Goal: Information Seeking & Learning: Learn about a topic

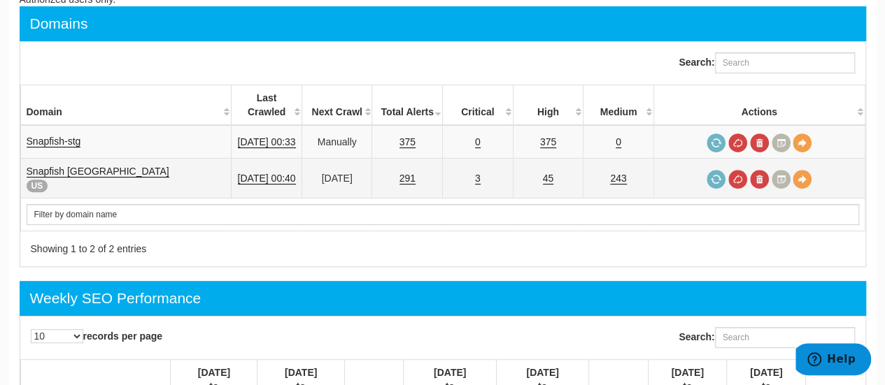
scroll to position [173, 0]
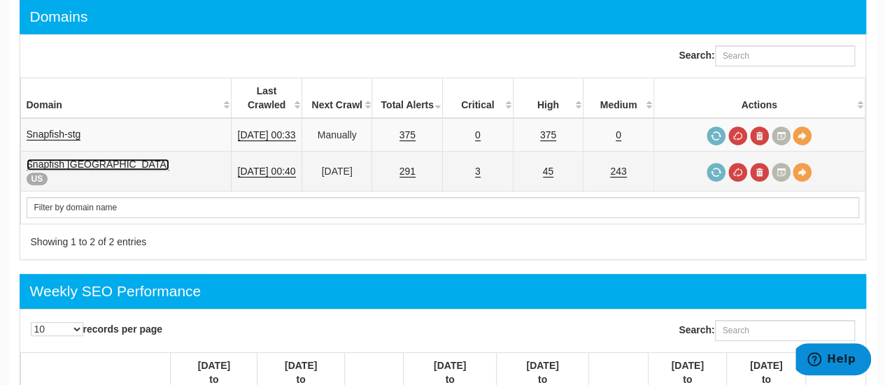
click at [81, 159] on link "Snapfish [GEOGRAPHIC_DATA]" at bounding box center [98, 165] width 143 height 12
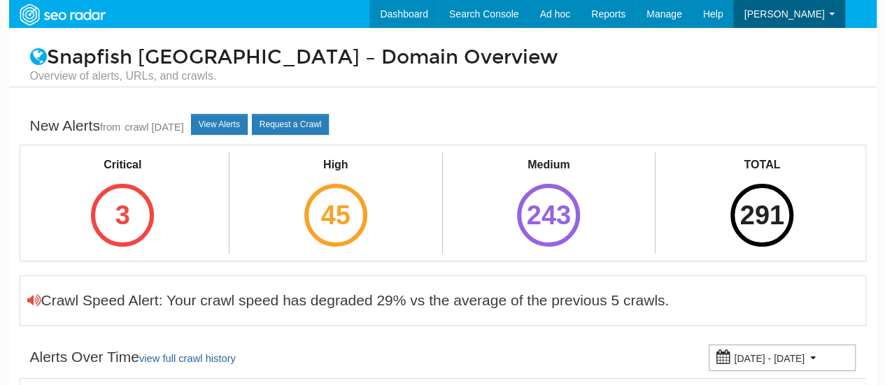
scroll to position [56, 0]
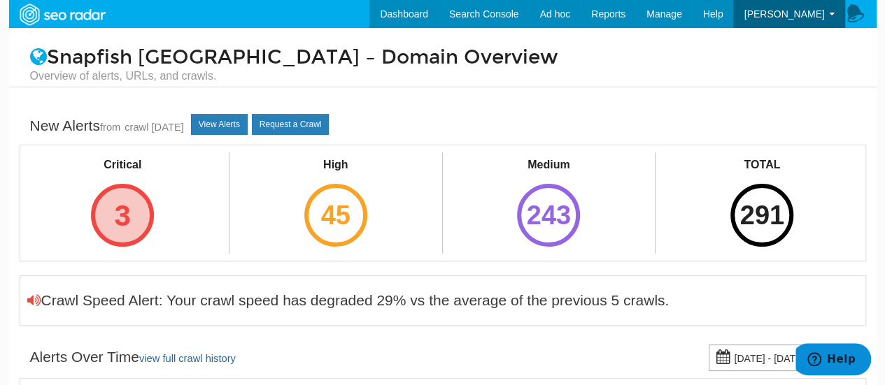
click at [122, 221] on div "3" at bounding box center [122, 215] width 63 height 63
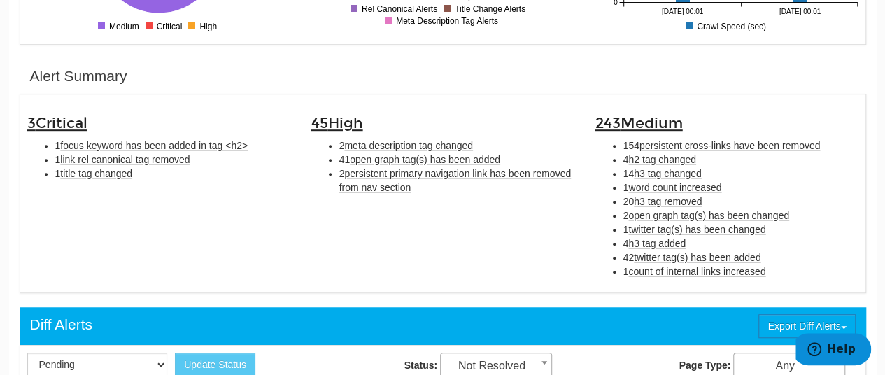
scroll to position [404, 0]
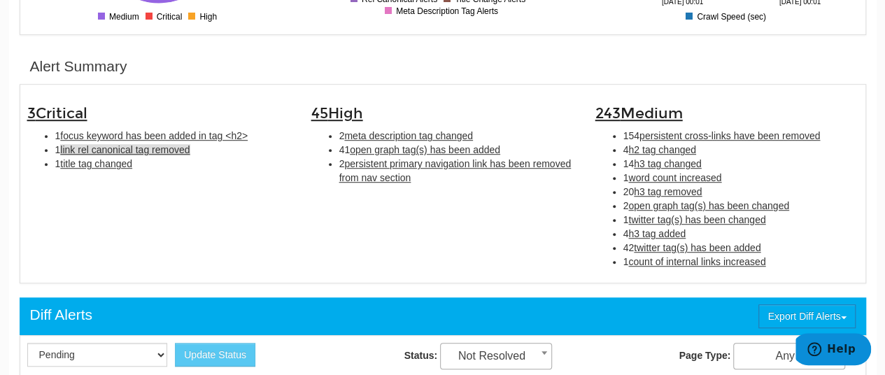
click at [130, 149] on span "link rel canonical tag removed" at bounding box center [124, 149] width 129 height 11
type input "link rel canonical tag removed"
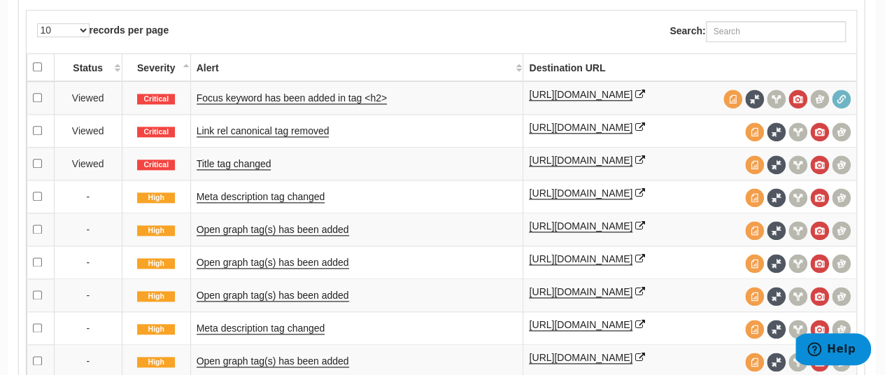
scroll to position [780, 1]
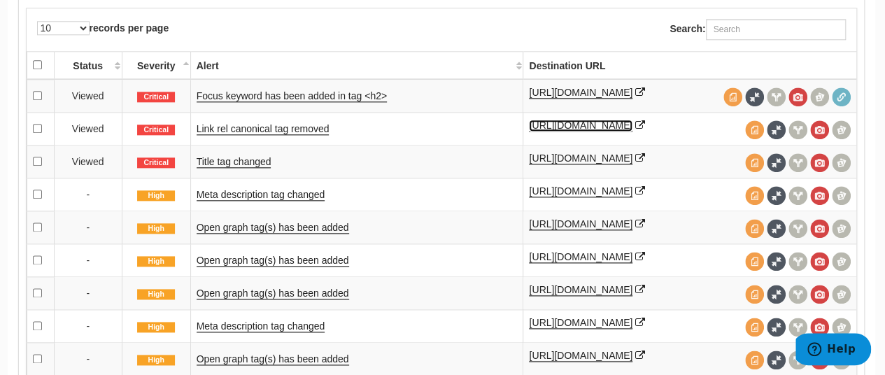
click at [632, 122] on link "[URL][DOMAIN_NAME]" at bounding box center [581, 126] width 104 height 12
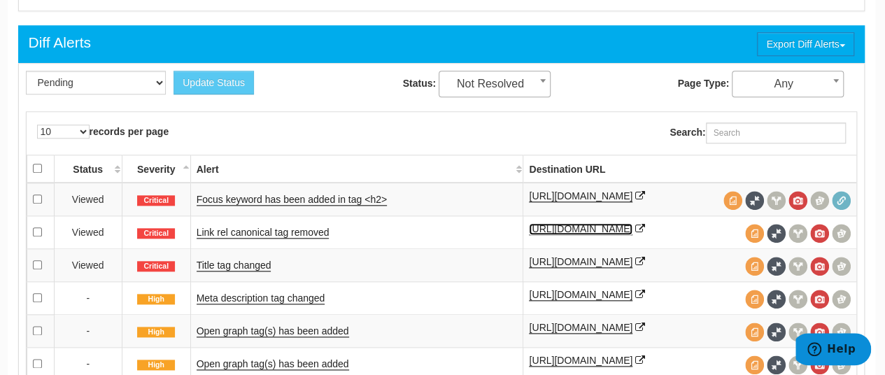
scroll to position [679, 1]
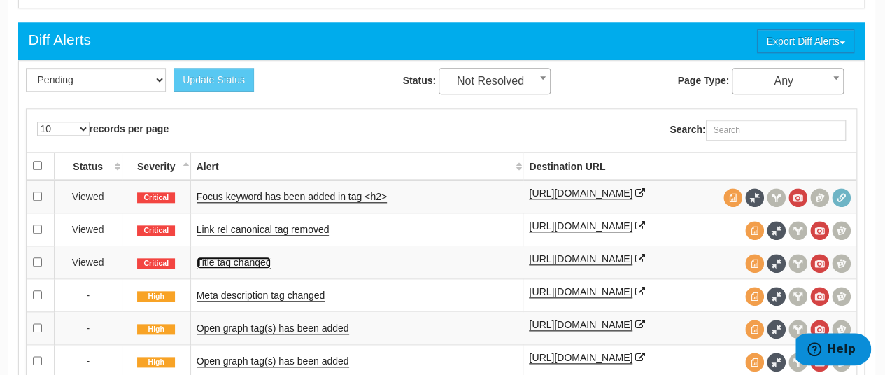
click at [217, 260] on link "Title tag changed" at bounding box center [234, 263] width 75 height 12
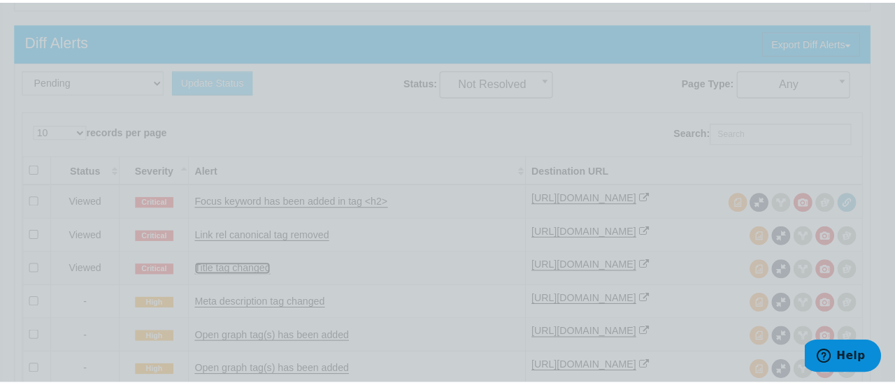
scroll to position [679, 0]
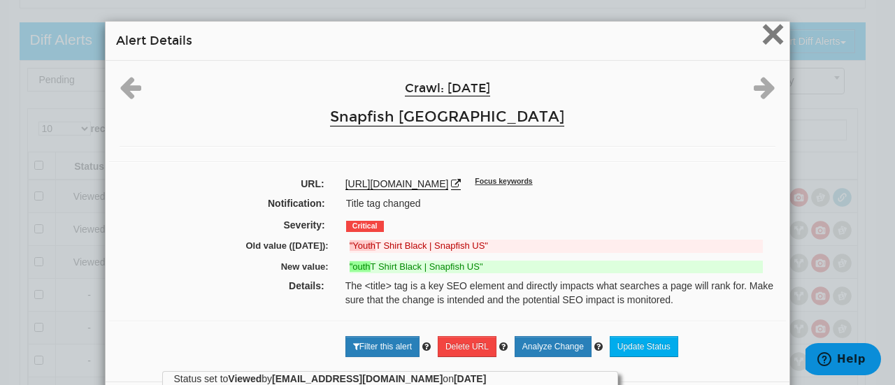
click at [771, 34] on span "×" at bounding box center [773, 33] width 24 height 47
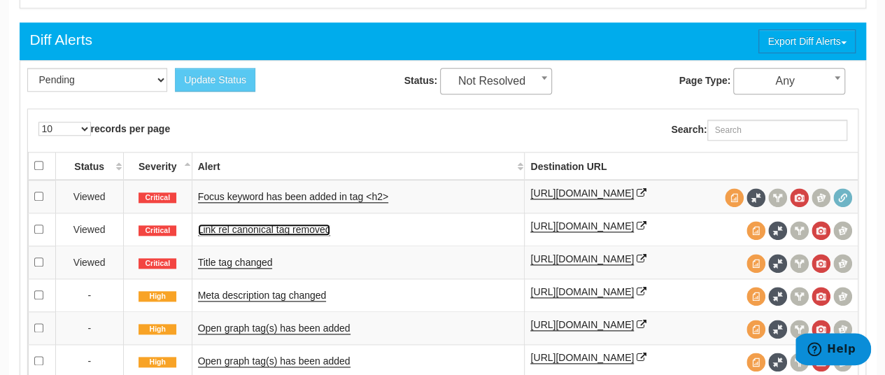
click at [259, 227] on link "Link rel canonical tag removed" at bounding box center [264, 230] width 133 height 12
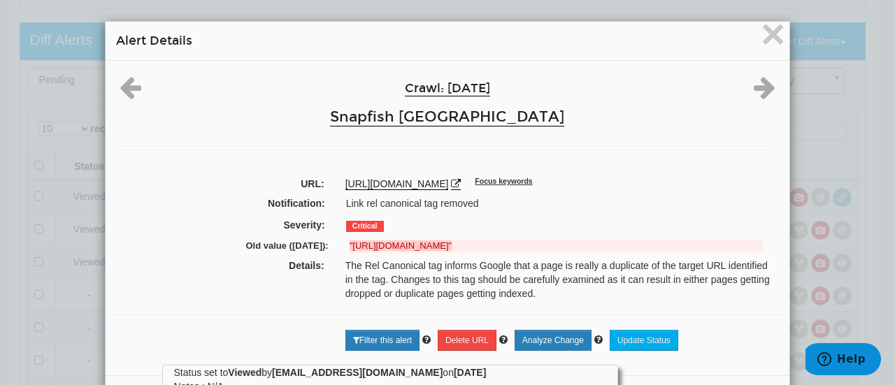
drag, startPoint x: 525, startPoint y: 181, endPoint x: 330, endPoint y: 180, distance: 195.1
click at [335, 180] on div "[URL][DOMAIN_NAME] Focus keywords" at bounding box center [560, 184] width 451 height 14
copy link "[URL][DOMAIN_NAME]"
drag, startPoint x: 767, startPoint y: 34, endPoint x: 762, endPoint y: 61, distance: 26.9
click at [767, 35] on span "×" at bounding box center [773, 33] width 24 height 47
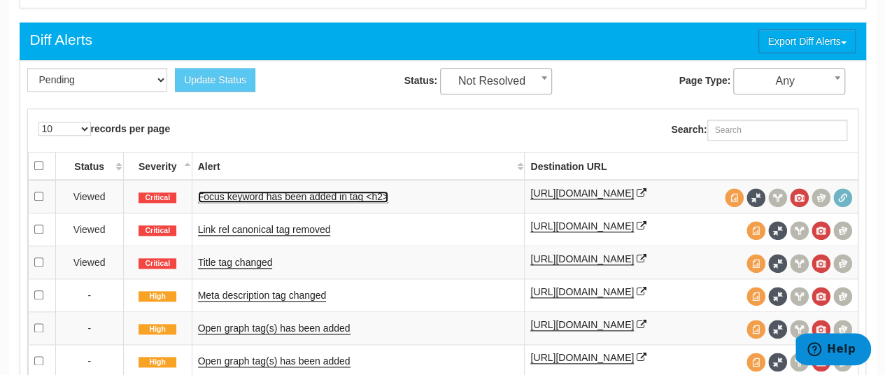
click at [282, 196] on link "Focus keyword has been added in tag <h2>" at bounding box center [293, 197] width 190 height 12
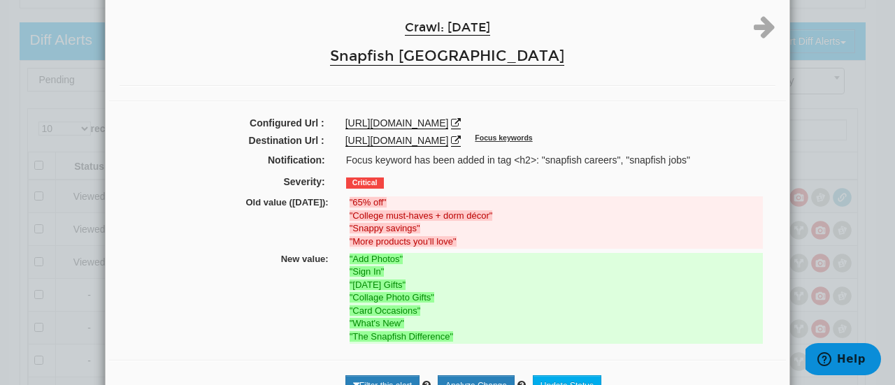
scroll to position [60, 0]
click at [41, 254] on div "× Alert Details Crawl: [DATE] Snapfish [GEOGRAPHIC_DATA] Configured Url : [URL]…" at bounding box center [447, 192] width 895 height 385
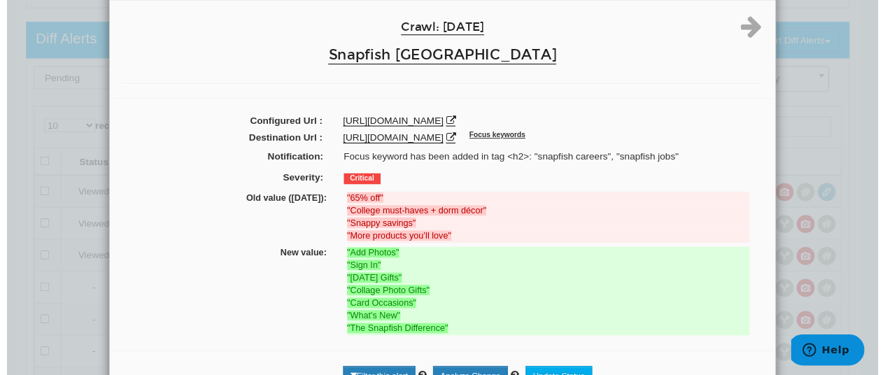
scroll to position [0, 0]
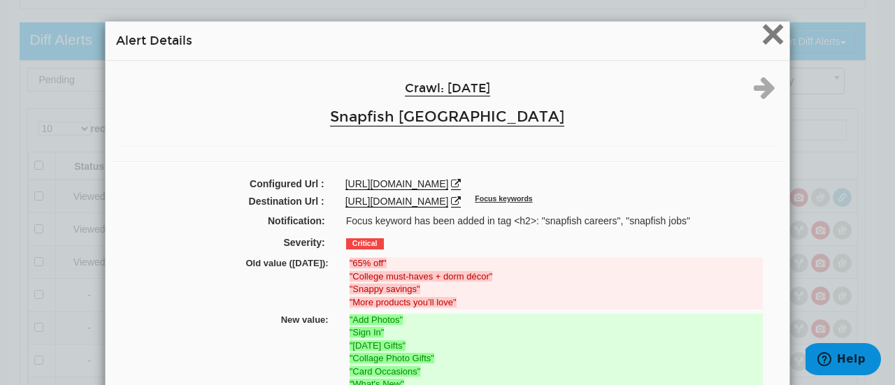
click at [778, 38] on span "×" at bounding box center [773, 33] width 24 height 47
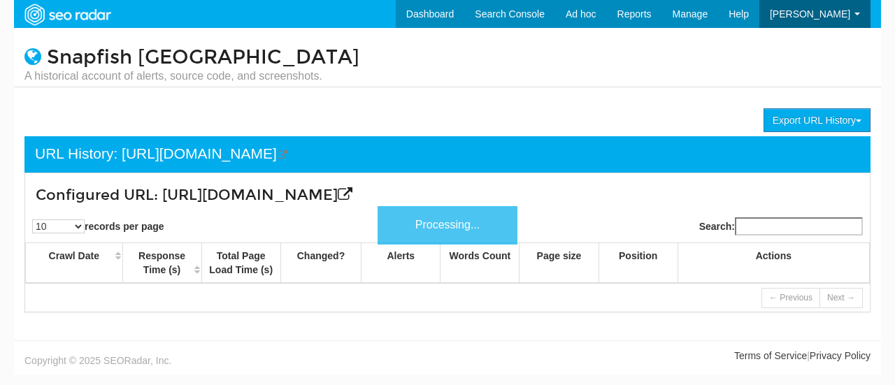
scroll to position [56, 0]
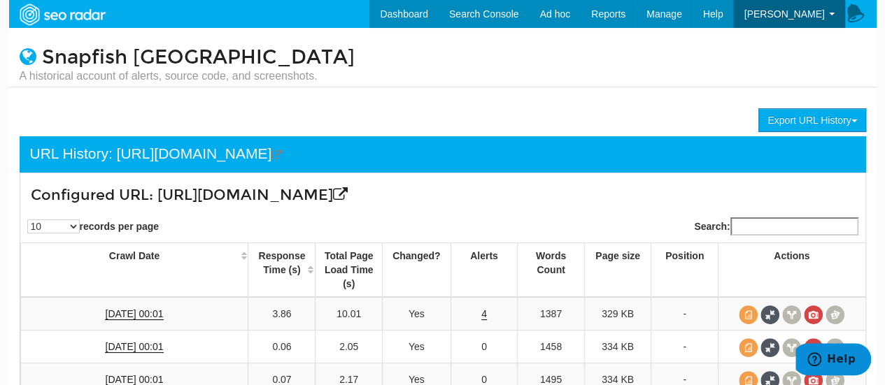
drag, startPoint x: 502, startPoint y: 196, endPoint x: 383, endPoint y: 201, distance: 119.7
click at [367, 192] on h3 "Configured URL: https://www.snapfish.com/limited-time-offer" at bounding box center [372, 195] width 683 height 16
copy h3 "limited-time-offer"
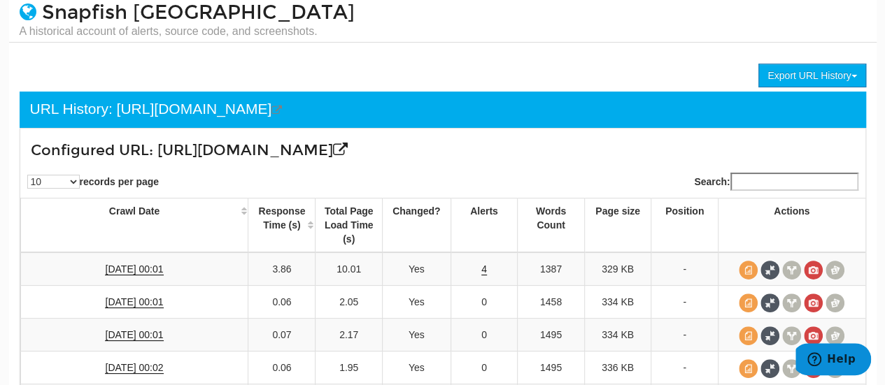
scroll to position [0, 0]
